Goal: Find specific page/section

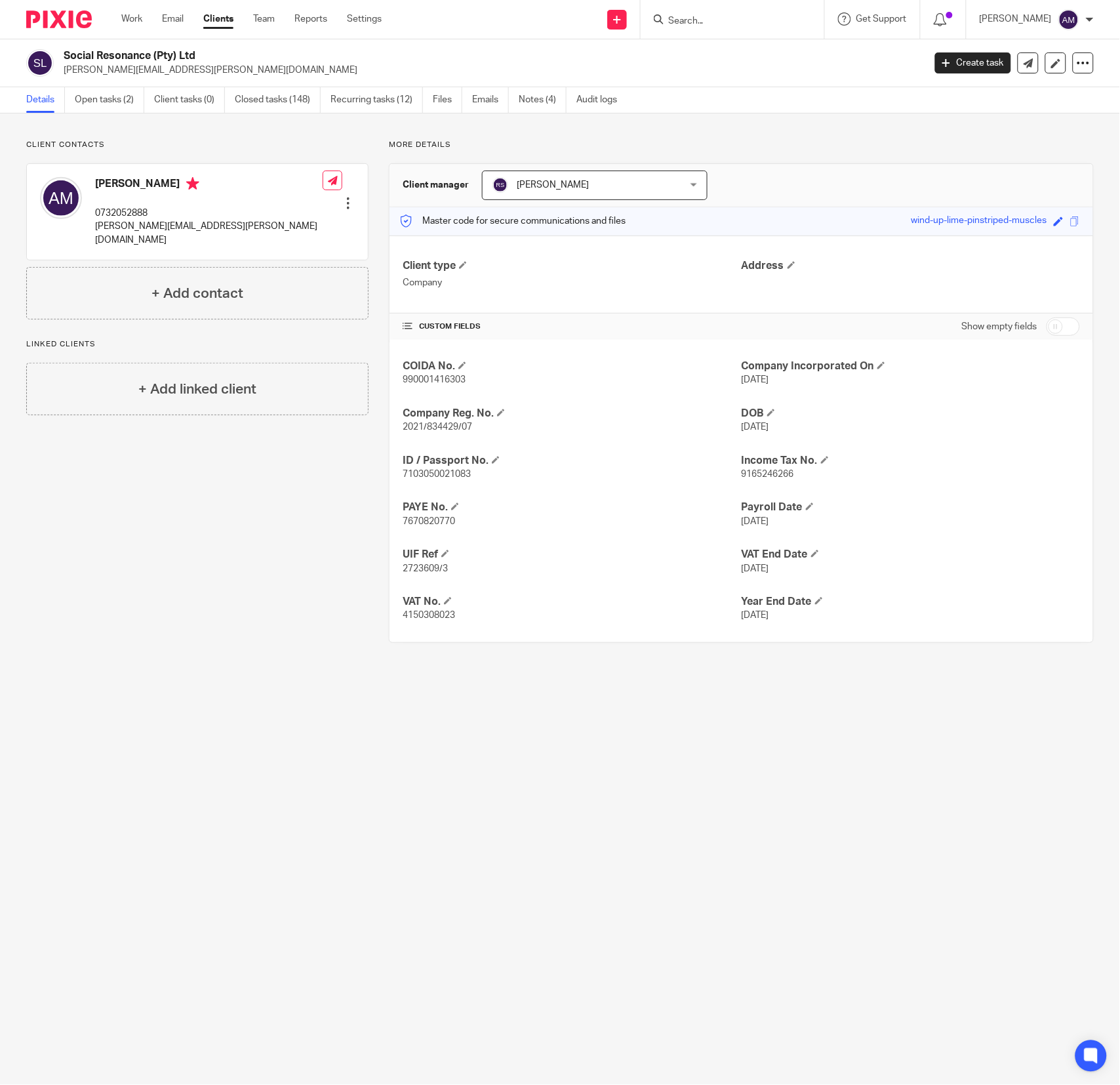
click at [745, 16] on input "Search" at bounding box center [726, 21] width 118 height 12
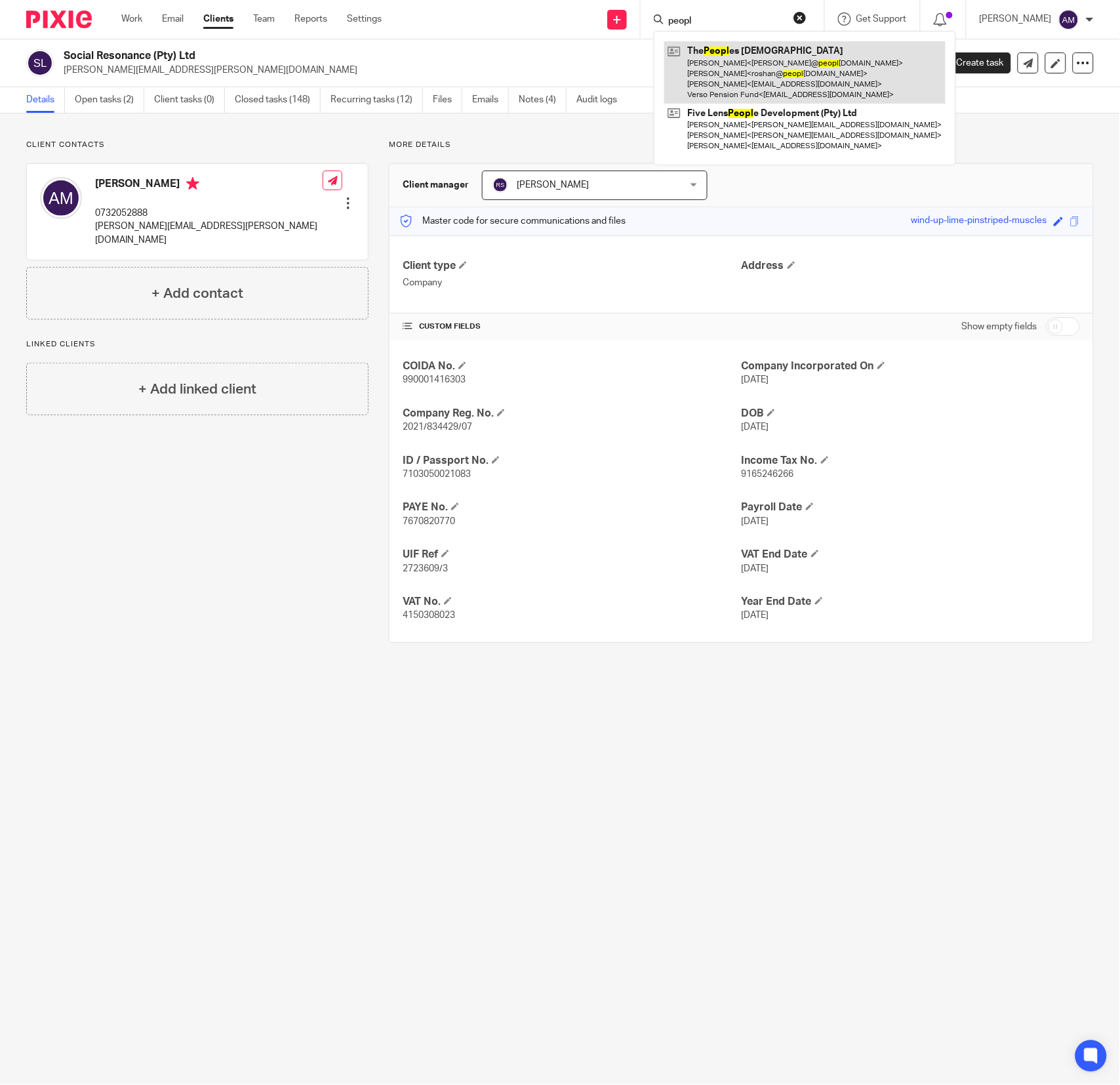
type input "peopl"
click at [748, 59] on link at bounding box center [805, 73] width 281 height 63
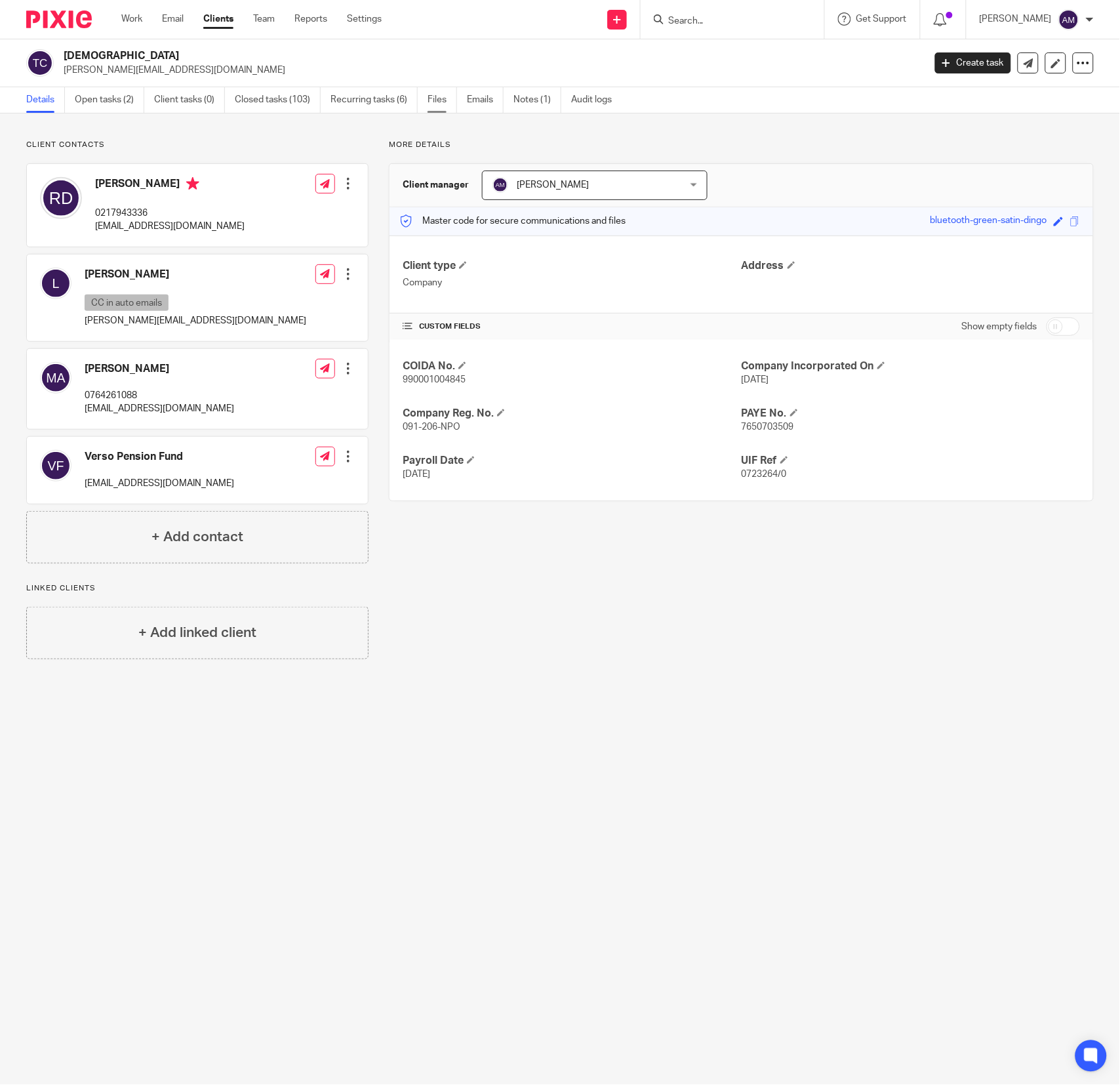
click at [431, 101] on link "Files" at bounding box center [442, 100] width 29 height 26
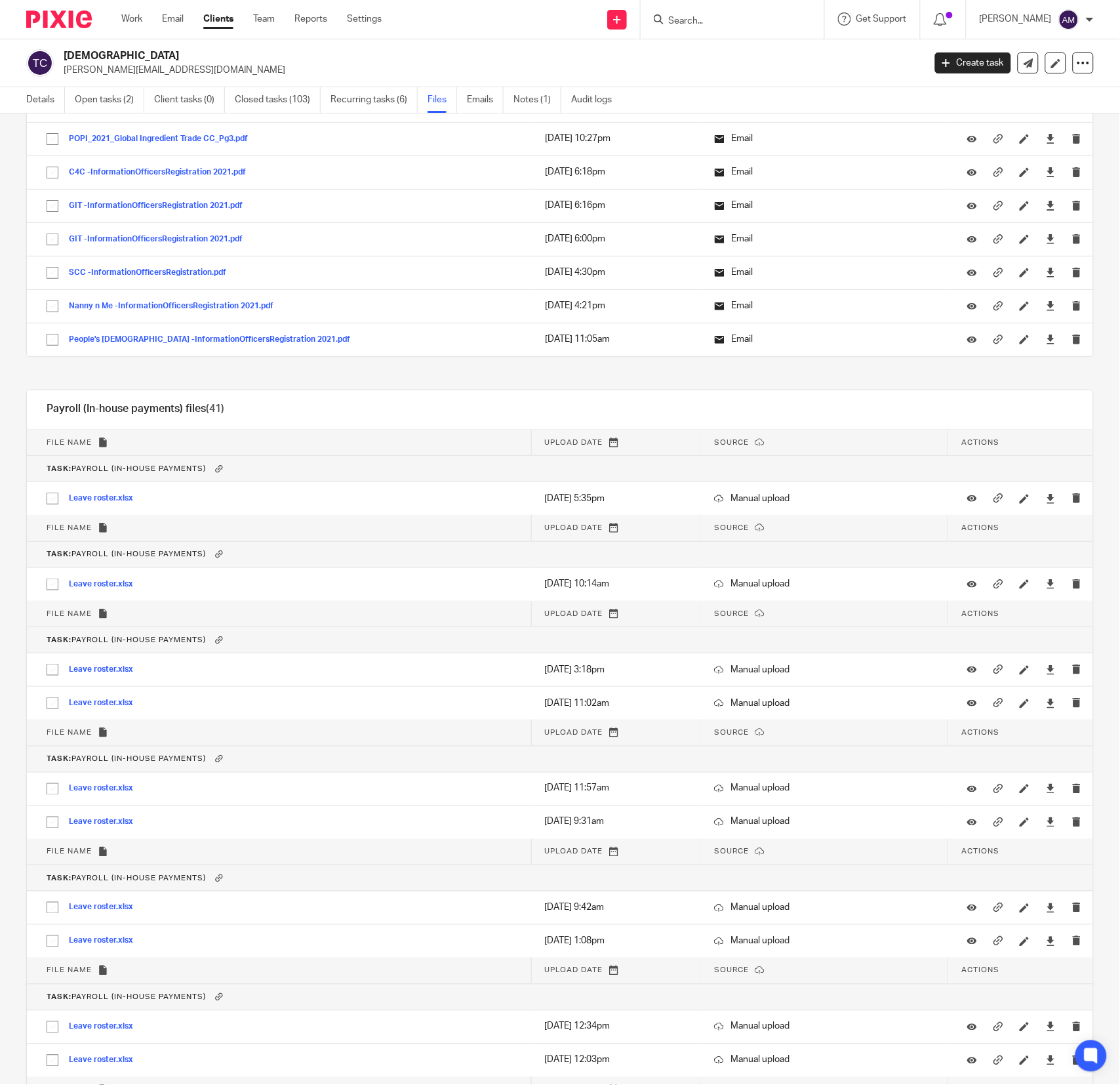
scroll to position [9883, 0]
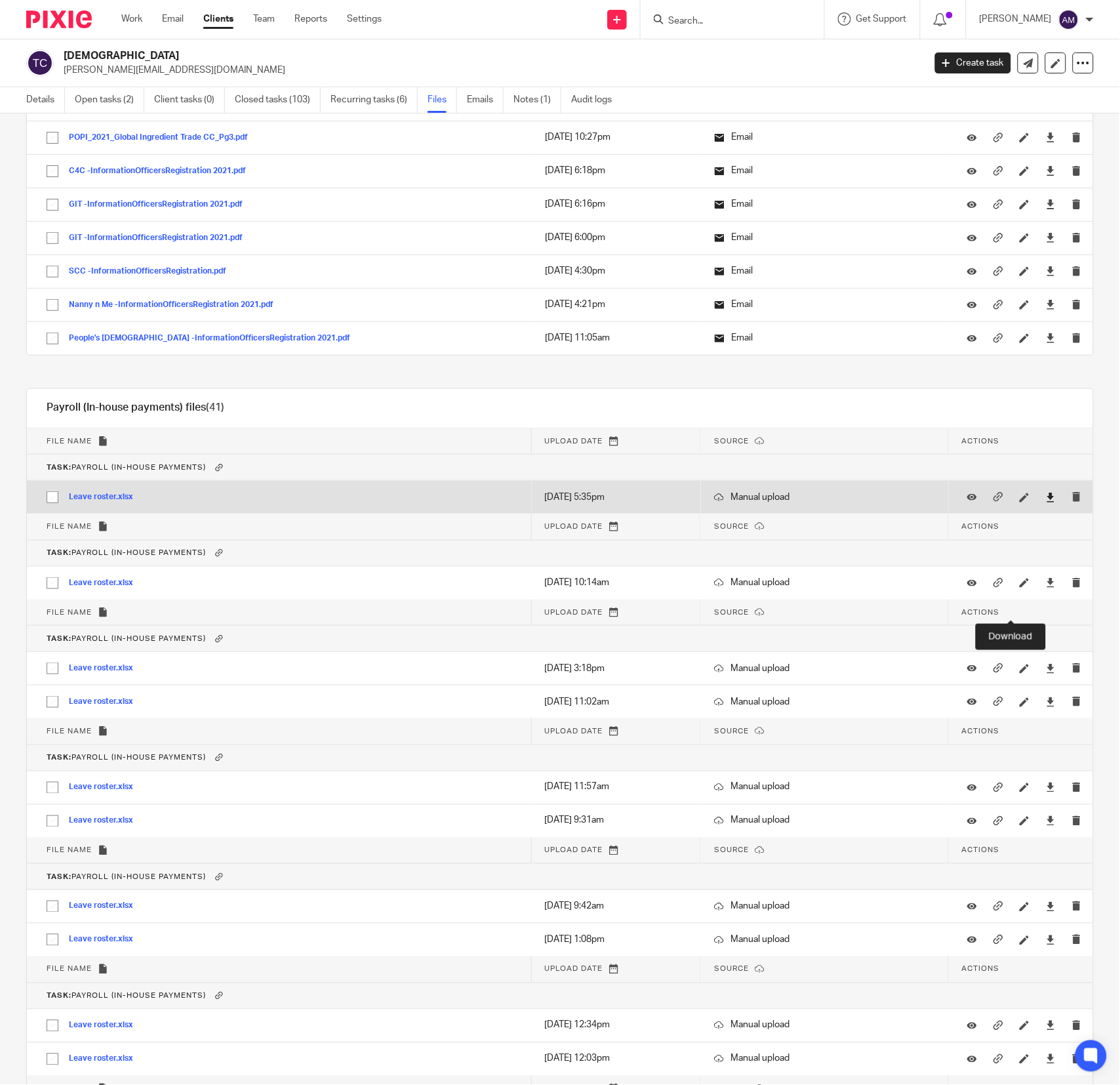
click at [1046, 502] on icon at bounding box center [1051, 498] width 10 height 10
